Goal: Information Seeking & Learning: Learn about a topic

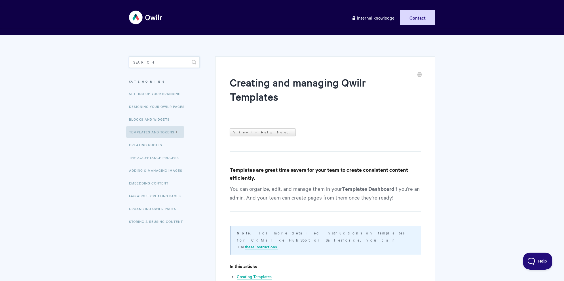
click at [184, 66] on input "Search" at bounding box center [164, 61] width 71 height 11
type input "custom field"
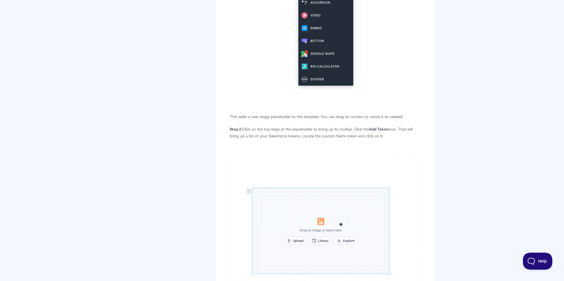
scroll to position [986, 0]
